Goal: Navigation & Orientation: Find specific page/section

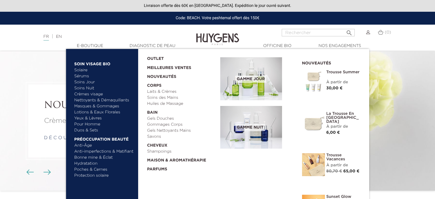
click at [87, 75] on link "Sérums" at bounding box center [104, 76] width 60 height 6
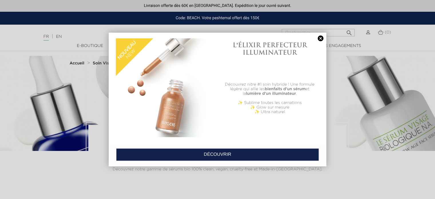
click at [322, 39] on link at bounding box center [321, 38] width 8 height 6
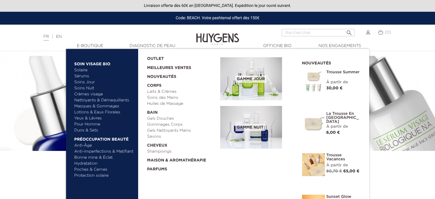
click at [104, 106] on link "Masques & Gommages" at bounding box center [104, 106] width 60 height 6
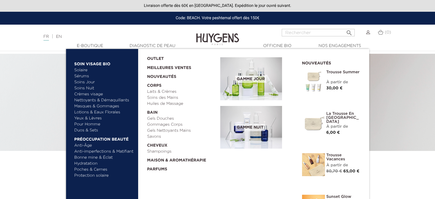
click at [82, 70] on link "Solaire" at bounding box center [104, 70] width 60 height 6
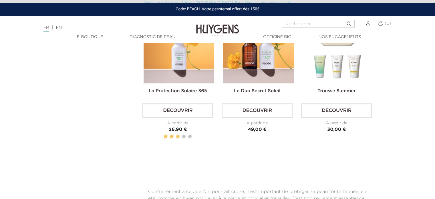
scroll to position [286, 0]
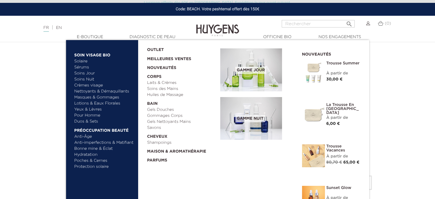
click at [101, 165] on link "Protection solaire" at bounding box center [104, 167] width 60 height 6
